Goal: Task Accomplishment & Management: Use online tool/utility

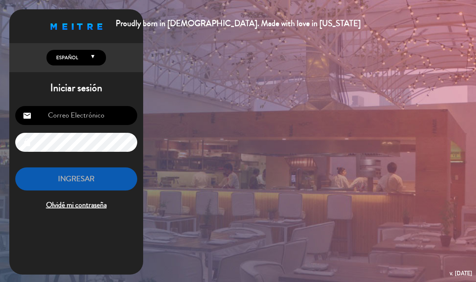
type input "[EMAIL_ADDRESS][DOMAIN_NAME]"
click at [82, 106] on input "[EMAIL_ADDRESS][DOMAIN_NAME]" at bounding box center [76, 115] width 122 height 19
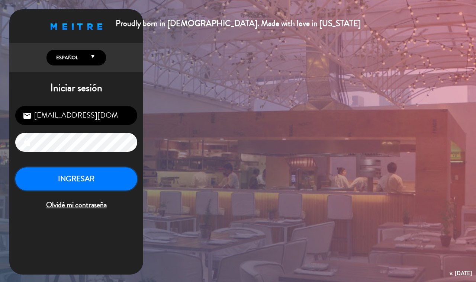
click at [119, 183] on button "INGRESAR" at bounding box center [76, 178] width 122 height 23
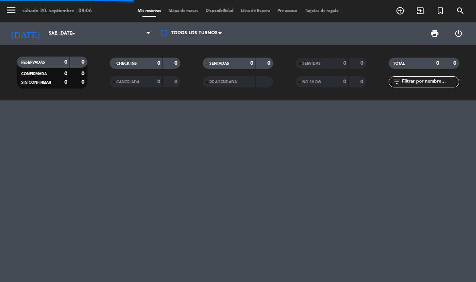
click at [174, 12] on span "Mapa de mesas" at bounding box center [183, 11] width 37 height 4
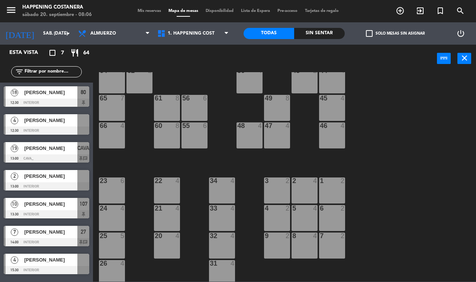
scroll to position [186, 0]
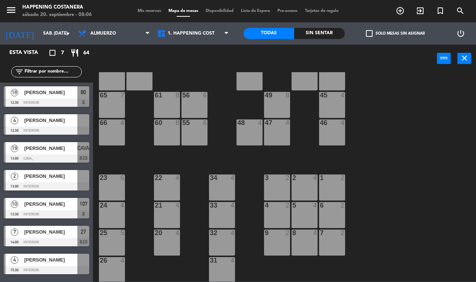
click at [368, 35] on span "check_box_outline_blank" at bounding box center [369, 33] width 7 height 7
click at [396, 33] on input "check_box_outline_blank Solo mesas sin asignar" at bounding box center [396, 33] width 0 height 0
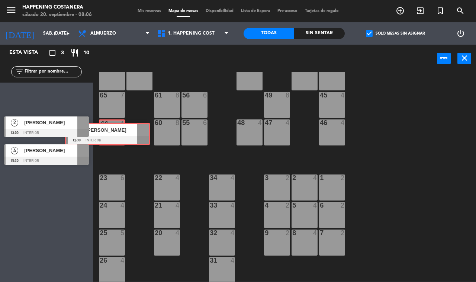
drag, startPoint x: 58, startPoint y: 95, endPoint x: 118, endPoint y: 130, distance: 69.2
click at [118, 130] on div "Esta vista crop_square 3 restaurant 10 filter_list 4 [PERSON_NAME] 12:30 INTERI…" at bounding box center [238, 163] width 476 height 237
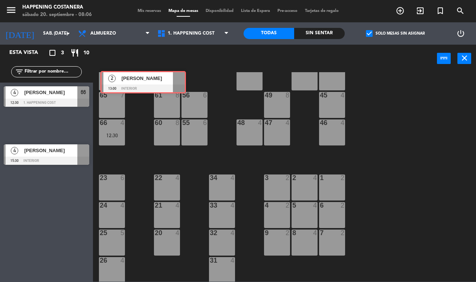
drag, startPoint x: 76, startPoint y: 122, endPoint x: 148, endPoint y: 79, distance: 83.8
click at [148, 79] on div "Esta vista crop_square 3 restaurant 10 filter_list 4 [PERSON_NAME] 12:30 1. HAP…" at bounding box center [238, 163] width 476 height 237
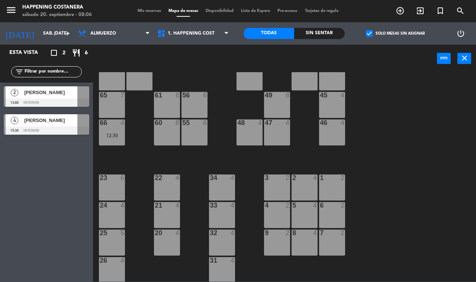
click at [369, 32] on span "check_box" at bounding box center [369, 33] width 7 height 7
click at [396, 33] on input "check_box Solo mesas sin asignar" at bounding box center [396, 33] width 0 height 0
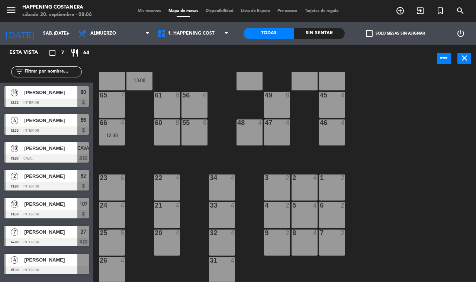
click at [142, 10] on span "Mis reservas" at bounding box center [149, 11] width 31 height 4
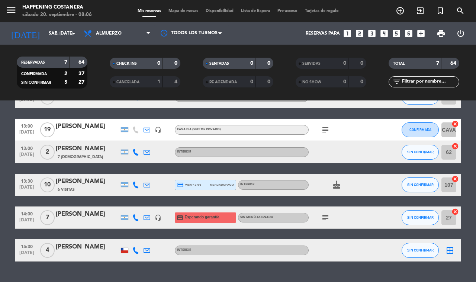
scroll to position [87, 0]
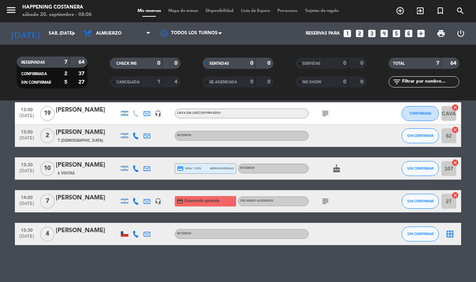
click at [324, 201] on icon "subject" at bounding box center [325, 201] width 9 height 9
click at [378, 171] on div at bounding box center [386, 168] width 20 height 22
click at [328, 116] on icon "subject" at bounding box center [325, 113] width 9 height 9
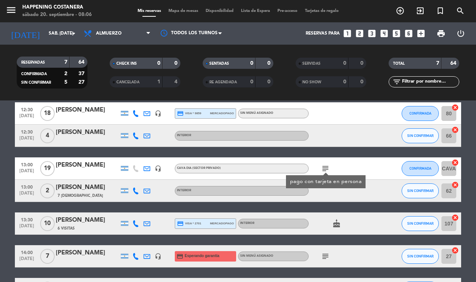
scroll to position [47, 0]
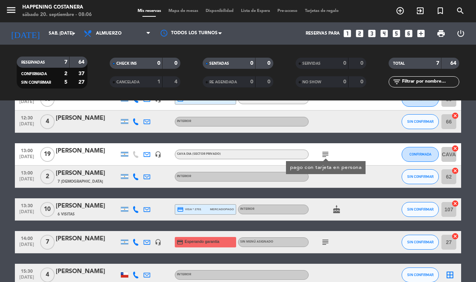
click at [179, 12] on span "Mapa de mesas" at bounding box center [183, 11] width 37 height 4
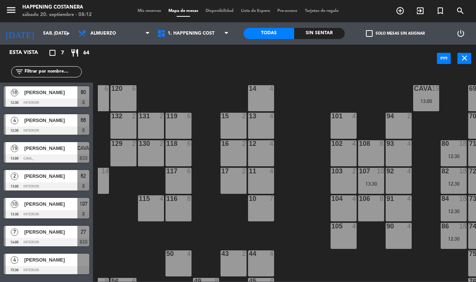
scroll to position [0, 95]
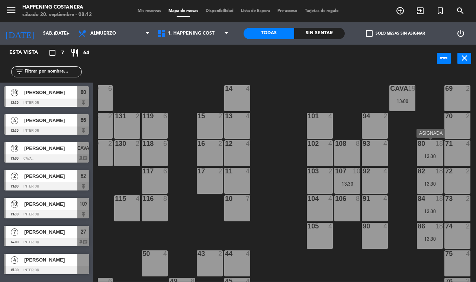
click at [421, 157] on div "12:30" at bounding box center [430, 156] width 26 height 5
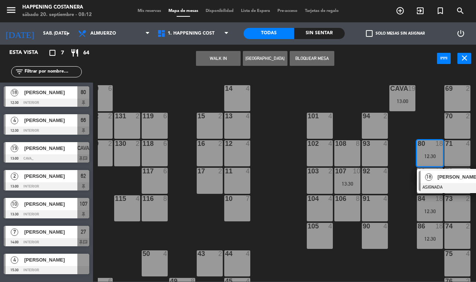
drag, startPoint x: 408, startPoint y: 241, endPoint x: 412, endPoint y: 120, distance: 121.0
click at [408, 238] on div "69 2 122 6 121 6 120 6 14 4 CAVA 19 13:00 101 4 94 2 70 2 123 6 131 2 134 2 132…" at bounding box center [287, 176] width 378 height 209
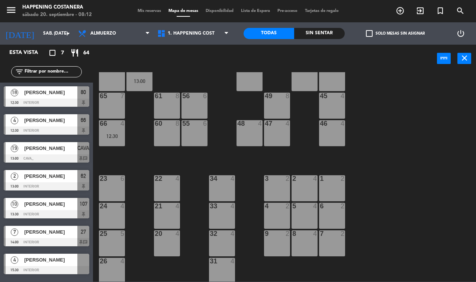
scroll to position [186, 0]
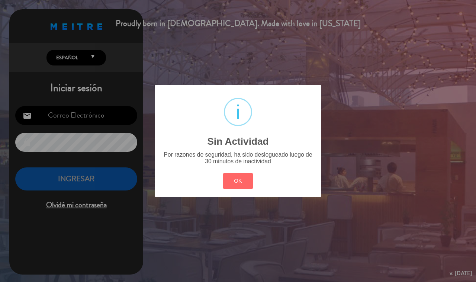
type input "[EMAIL_ADDRESS][DOMAIN_NAME]"
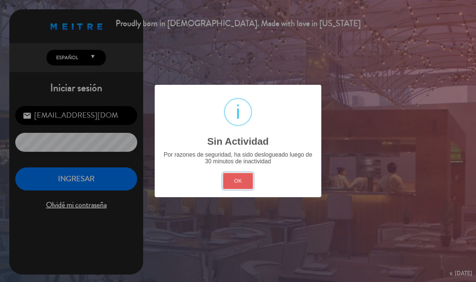
click at [235, 185] on button "OK" at bounding box center [238, 181] width 30 height 16
